Goal: Task Accomplishment & Management: Manage account settings

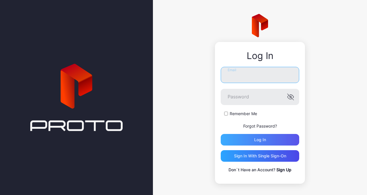
type input "**********"
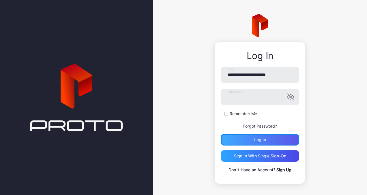
click at [232, 137] on div "Log in" at bounding box center [260, 140] width 79 height 12
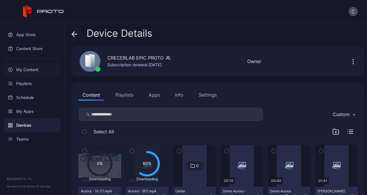
click at [32, 67] on div "My Content" at bounding box center [31, 70] width 57 height 14
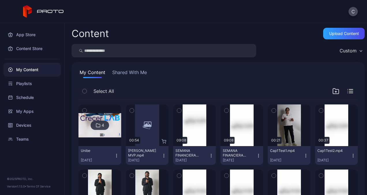
click at [112, 122] on img at bounding box center [100, 125] width 43 height 24
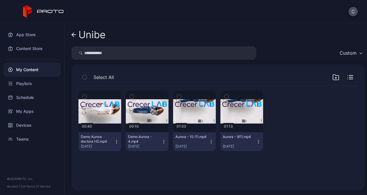
click at [116, 140] on icon "button" at bounding box center [116, 141] width 5 height 5
click at [209, 142] on icon "button" at bounding box center [211, 141] width 5 height 5
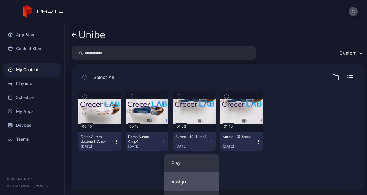
click at [178, 178] on button "Assign" at bounding box center [192, 181] width 54 height 18
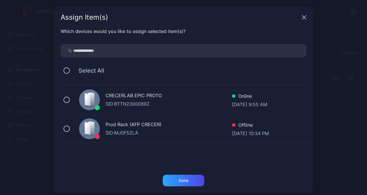
click at [67, 99] on div "CRECERLAB EPIC PROTO SID: BTTN2300089Z Online [DATE] 9:55 AM" at bounding box center [187, 99] width 253 height 29
click at [179, 180] on div "Done" at bounding box center [184, 180] width 10 height 5
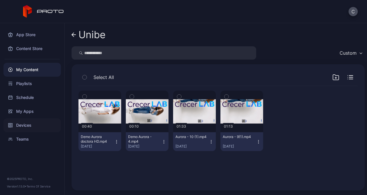
click at [25, 127] on div "Devices" at bounding box center [31, 125] width 57 height 14
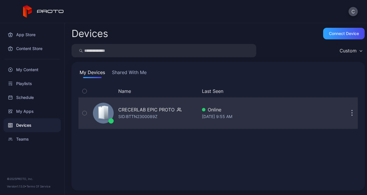
click at [130, 107] on div "CRECERLAB EPIC PROTO" at bounding box center [146, 109] width 56 height 7
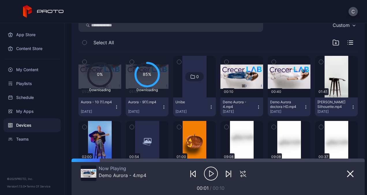
scroll to position [89, 0]
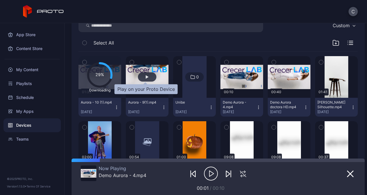
click at [146, 76] on div "button" at bounding box center [147, 76] width 3 height 3
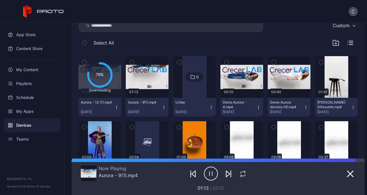
click at [113, 83] on div "78% Downloading" at bounding box center [100, 77] width 43 height 42
click at [27, 125] on div "Devices" at bounding box center [31, 125] width 57 height 14
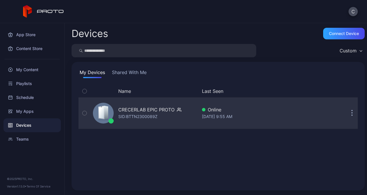
click at [133, 107] on div "CRECERLAB EPIC PROTO" at bounding box center [146, 109] width 56 height 7
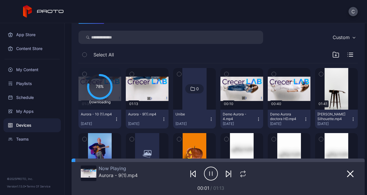
scroll to position [77, 0]
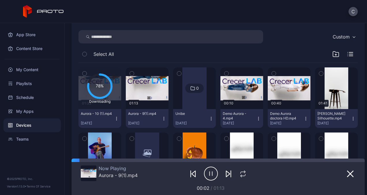
click at [102, 88] on icon at bounding box center [100, 86] width 24 height 24
click at [25, 71] on div "My Content" at bounding box center [31, 70] width 57 height 14
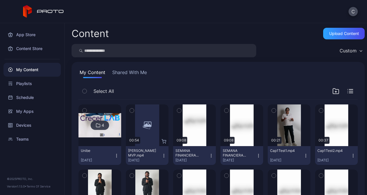
click at [114, 133] on img at bounding box center [100, 125] width 43 height 24
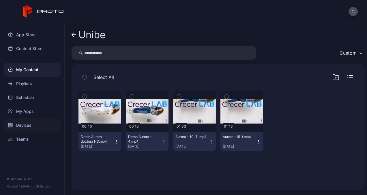
click at [27, 125] on div "Devices" at bounding box center [31, 125] width 57 height 14
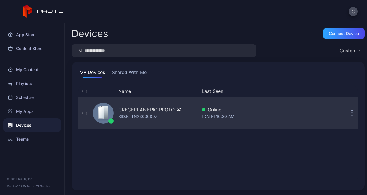
click at [131, 114] on div "SID: BTTN2300089Z" at bounding box center [137, 116] width 39 height 7
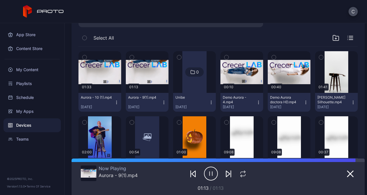
scroll to position [76, 0]
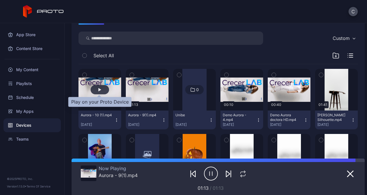
click at [102, 89] on div "button" at bounding box center [100, 89] width 18 height 9
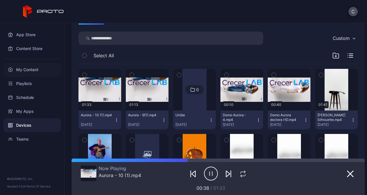
click at [35, 67] on div "My Content" at bounding box center [31, 70] width 57 height 14
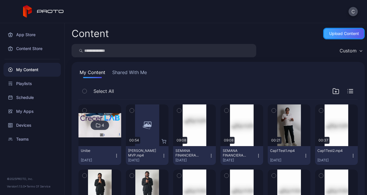
click at [331, 35] on div "Upload Content" at bounding box center [344, 33] width 30 height 5
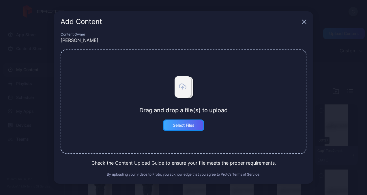
click at [190, 126] on div "Select Files" at bounding box center [184, 125] width 22 height 5
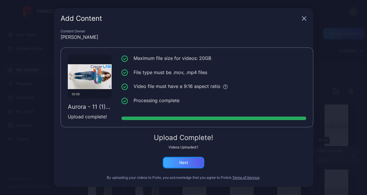
click at [182, 161] on div "Next" at bounding box center [183, 162] width 9 height 5
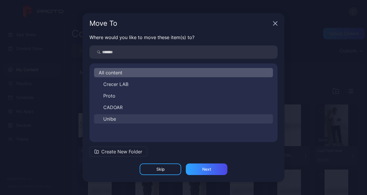
click at [130, 117] on button "Unibe" at bounding box center [183, 118] width 179 height 9
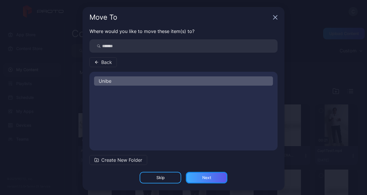
click at [202, 178] on div "Next" at bounding box center [206, 177] width 9 height 5
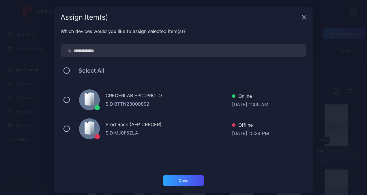
click at [96, 98] on div "CRECERLAB EPIC PROTO SID: BTTN2300089Z Online [DATE] 11:05 AM" at bounding box center [187, 99] width 253 height 29
click at [174, 181] on div "Done" at bounding box center [184, 180] width 42 height 12
